Goal: Information Seeking & Learning: Learn about a topic

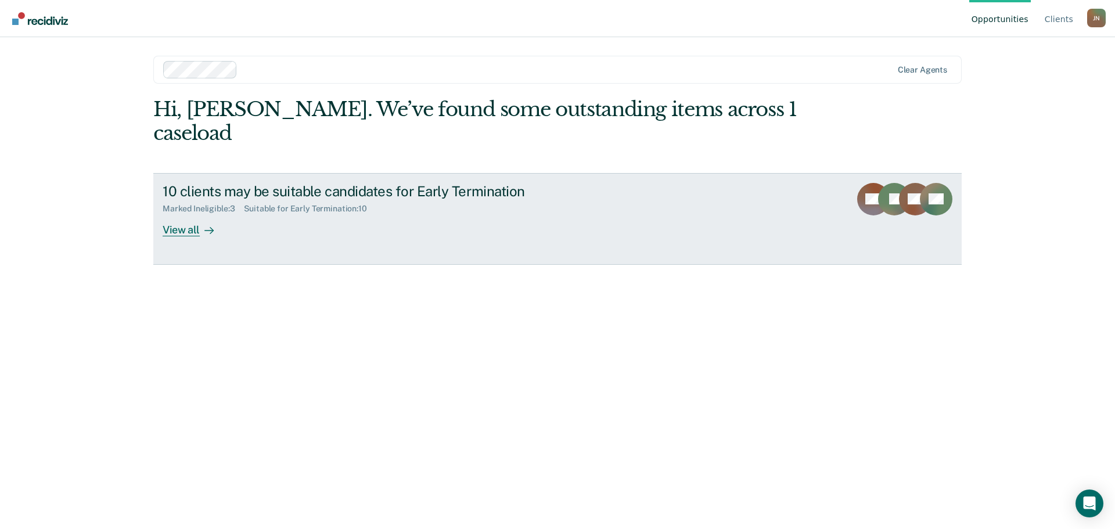
click at [174, 214] on div "View all" at bounding box center [195, 225] width 65 height 23
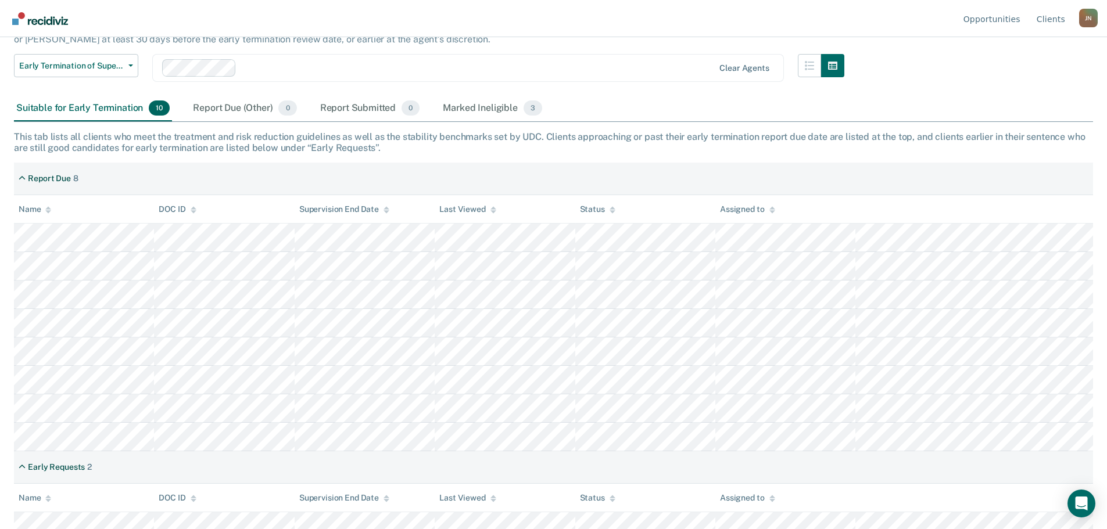
scroll to position [116, 0]
